Goal: Find contact information: Find contact information

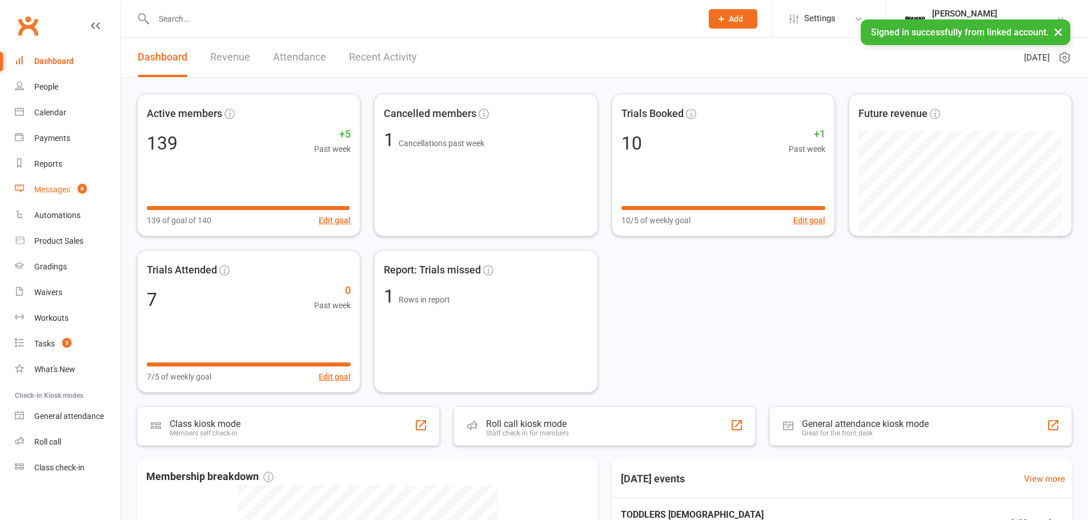
click at [56, 197] on link "Messages 6" at bounding box center [68, 190] width 106 height 26
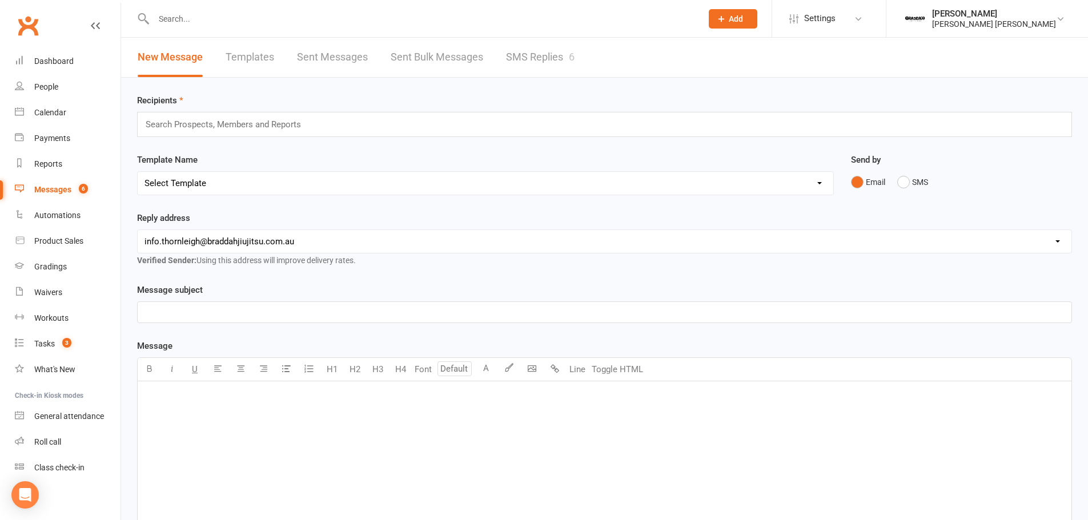
click at [560, 58] on link "SMS Replies 6" at bounding box center [540, 57] width 69 height 39
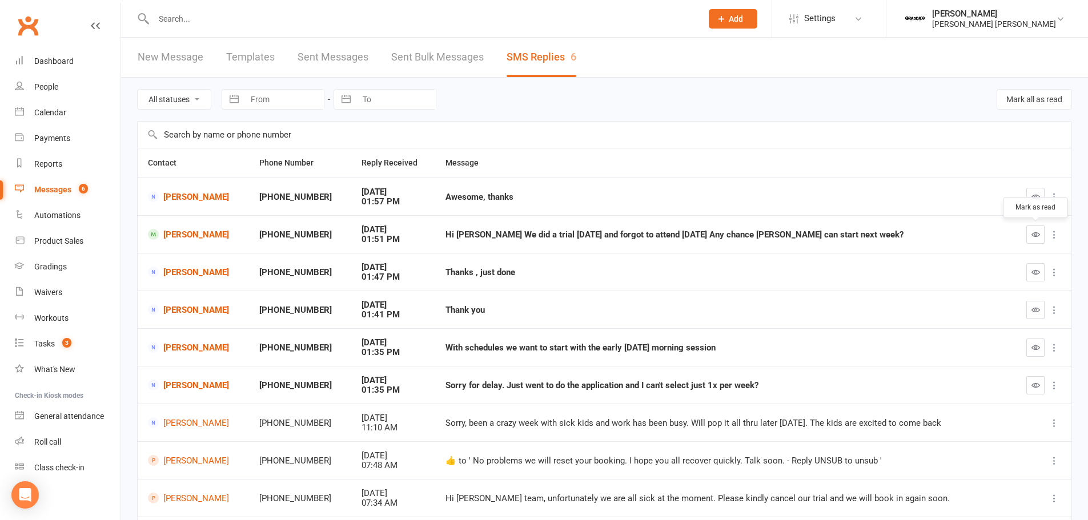
click at [1034, 233] on icon "button" at bounding box center [1035, 234] width 9 height 9
click at [1057, 101] on button "Mark all as read" at bounding box center [1033, 99] width 75 height 21
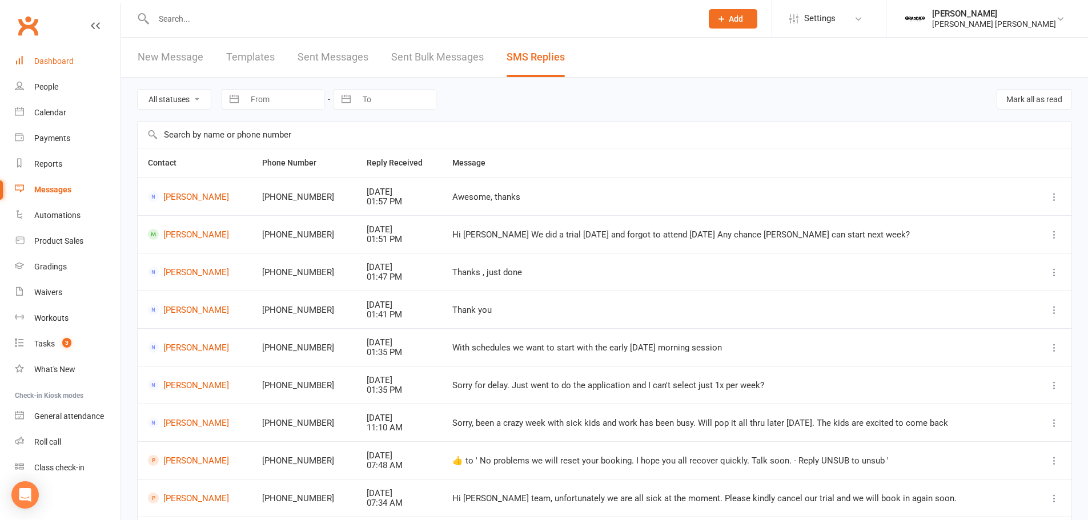
click at [55, 62] on div "Dashboard" at bounding box center [53, 61] width 39 height 9
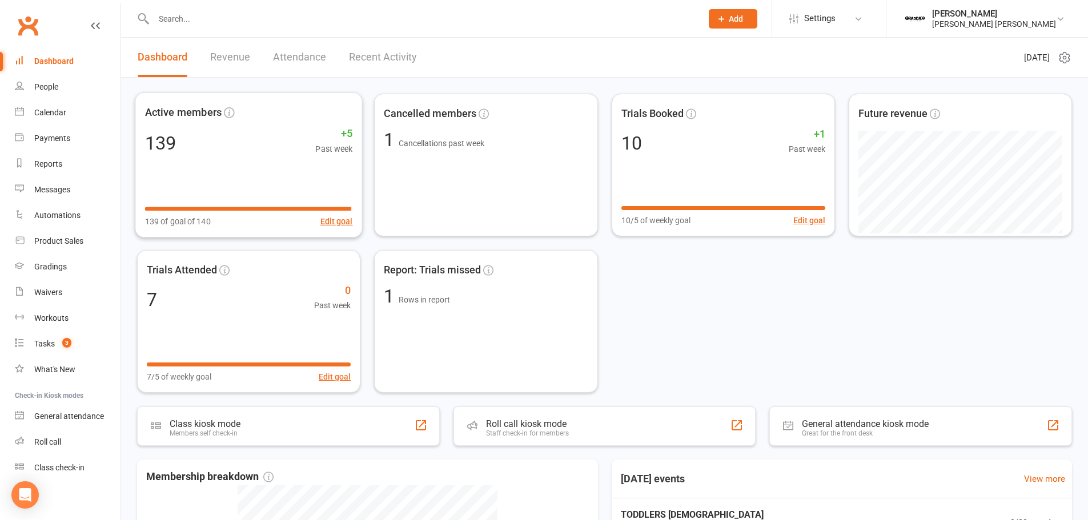
click at [233, 55] on link "Revenue" at bounding box center [230, 57] width 40 height 39
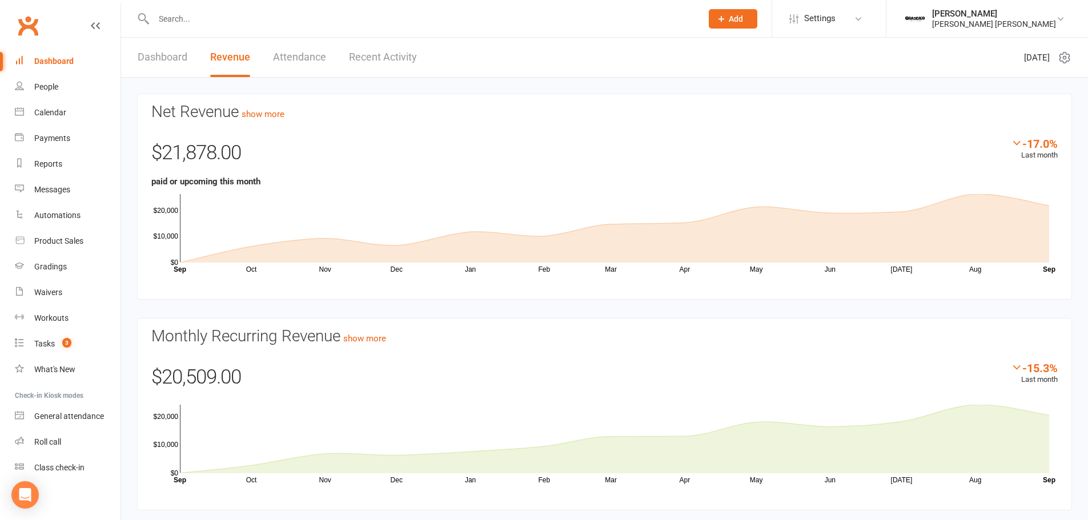
click at [345, 59] on div "Dashboard Revenue Attendance Recent Activity" at bounding box center [277, 57] width 312 height 39
click at [328, 62] on div "Dashboard Revenue Attendance Recent Activity" at bounding box center [277, 57] width 312 height 39
click at [300, 62] on link "Attendance" at bounding box center [299, 57] width 53 height 39
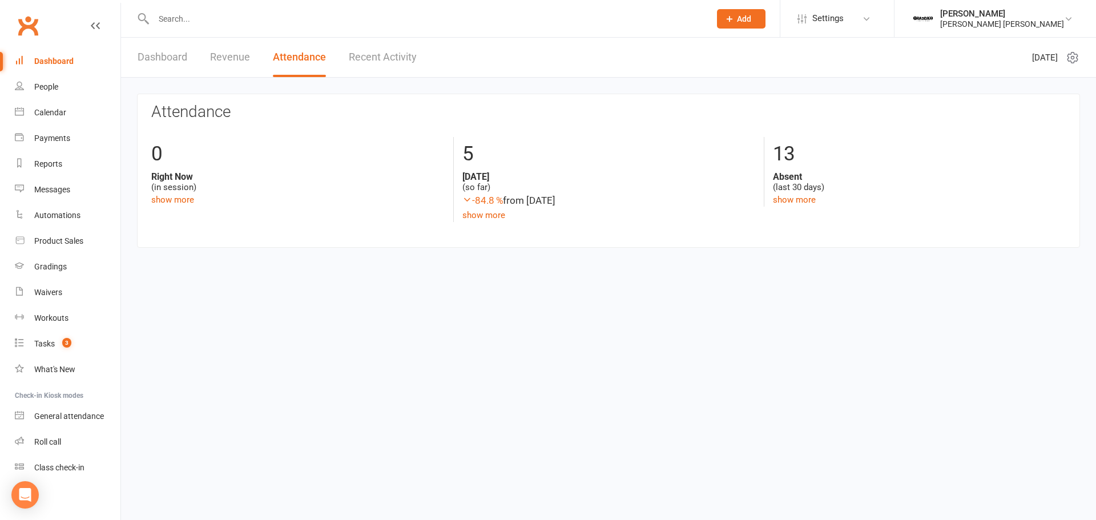
click at [400, 47] on link "Recent Activity" at bounding box center [383, 57] width 68 height 39
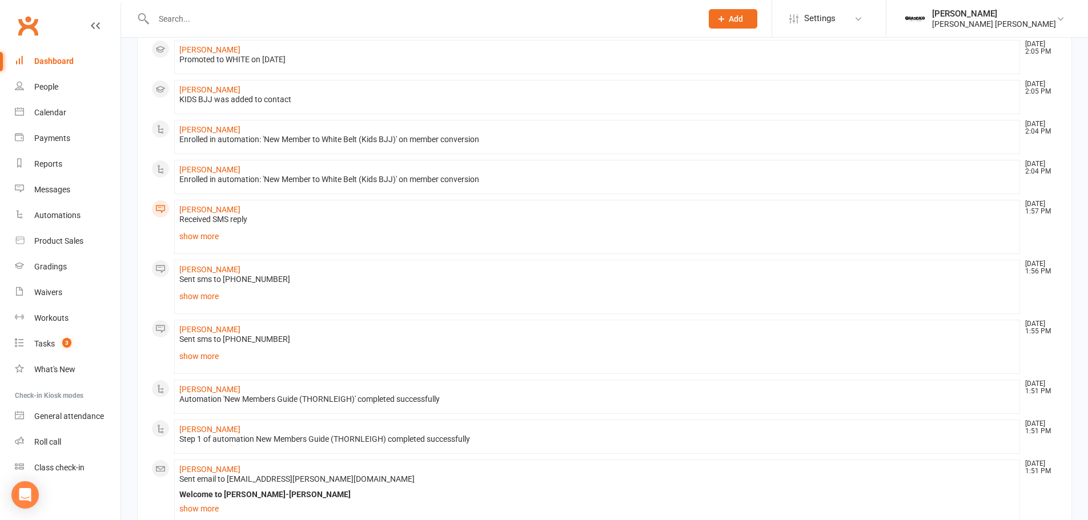
scroll to position [642, 0]
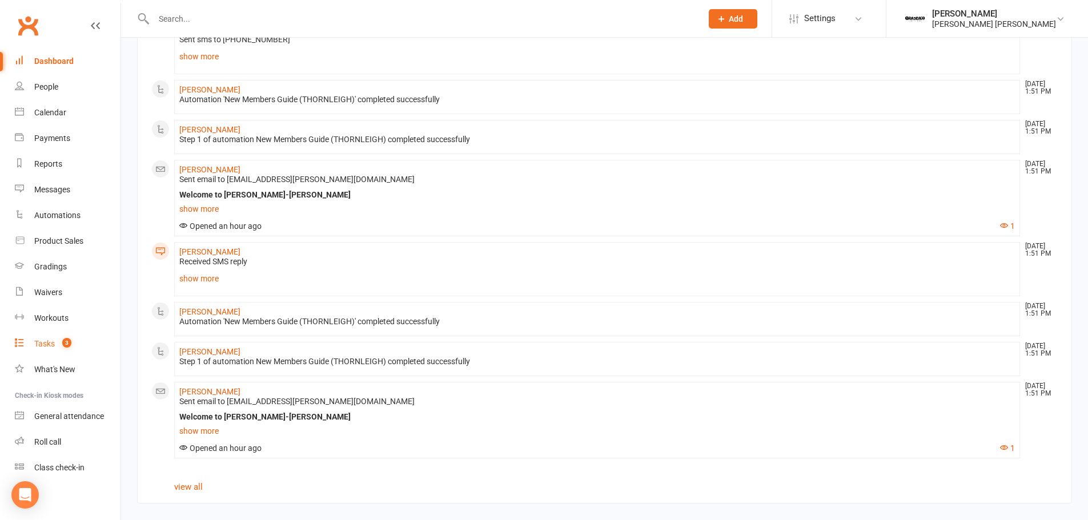
click at [33, 344] on link "Tasks 3" at bounding box center [68, 344] width 106 height 26
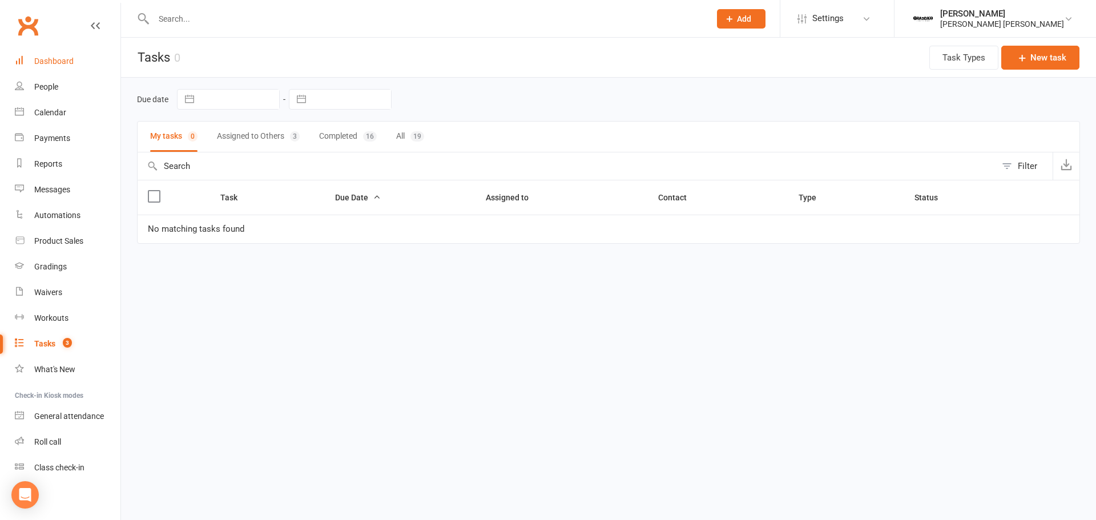
click at [70, 69] on link "Dashboard" at bounding box center [68, 62] width 106 height 26
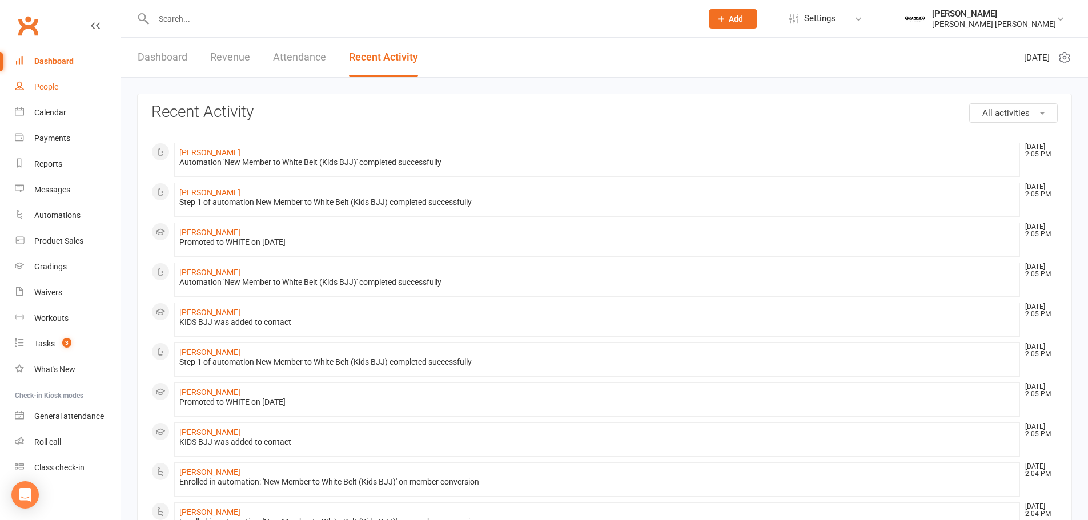
click at [50, 91] on div "People" at bounding box center [46, 86] width 24 height 9
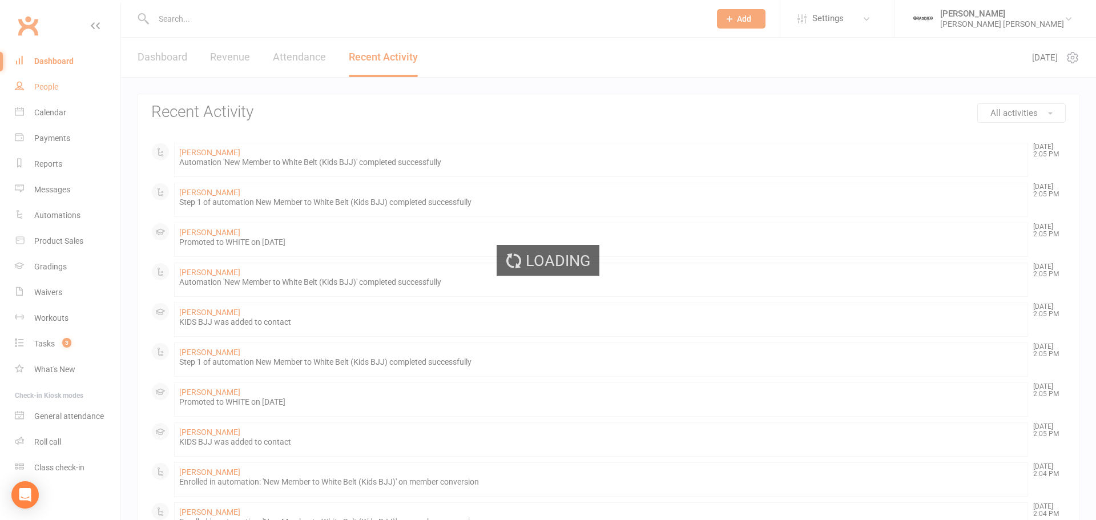
select select "100"
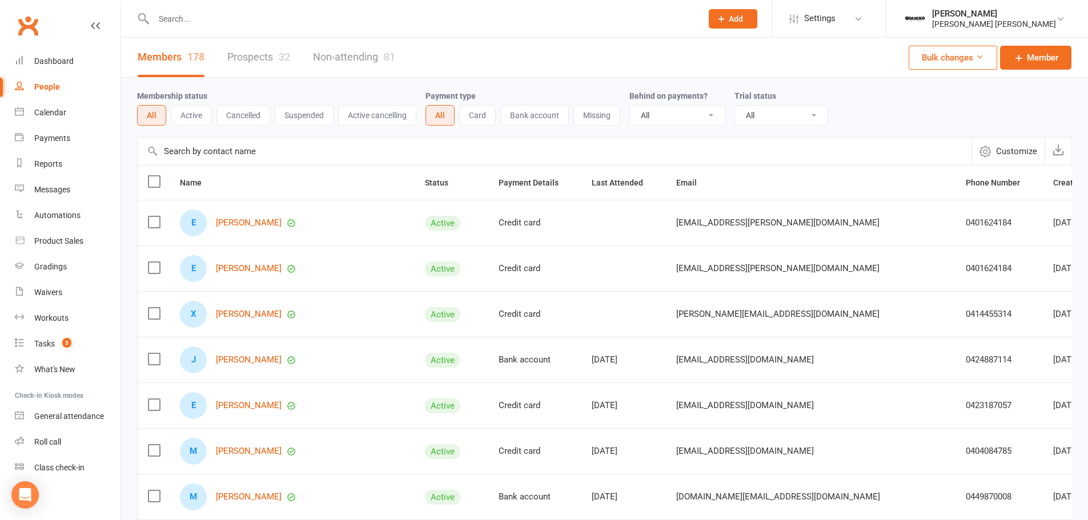
click at [966, 408] on div "0423187057" at bounding box center [999, 406] width 67 height 10
click at [966, 405] on div "0423187057" at bounding box center [999, 406] width 67 height 10
copy div "0423187057"
